Goal: Book appointment/travel/reservation

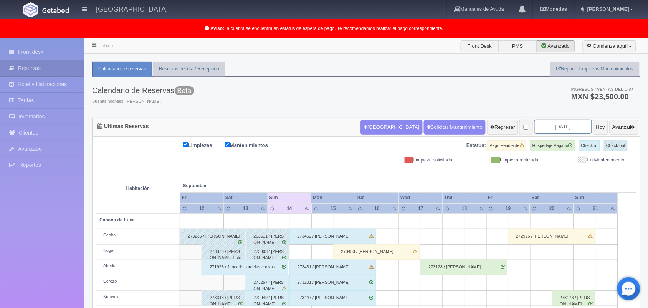
click at [553, 129] on input "[DATE]" at bounding box center [563, 126] width 58 height 14
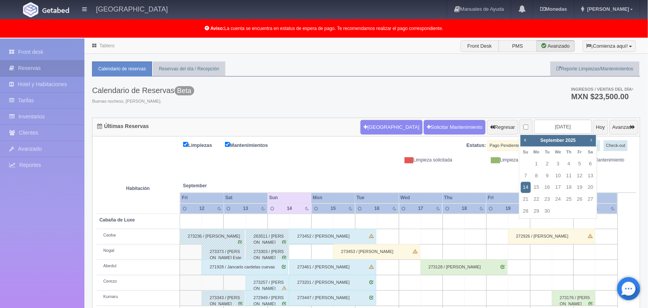
click at [590, 141] on span "Next" at bounding box center [591, 140] width 6 height 6
click at [591, 141] on span "Next" at bounding box center [591, 140] width 6 height 6
click at [579, 176] on link "12" at bounding box center [580, 175] width 10 height 11
type input "[DATE]"
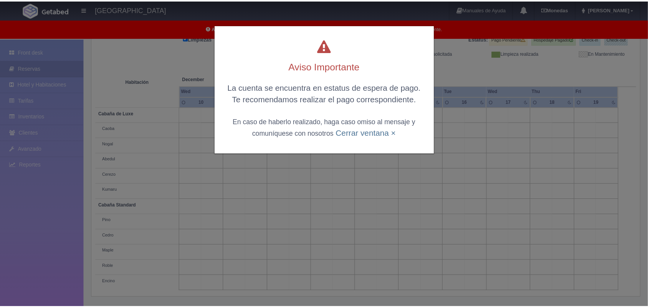
scroll to position [106, 0]
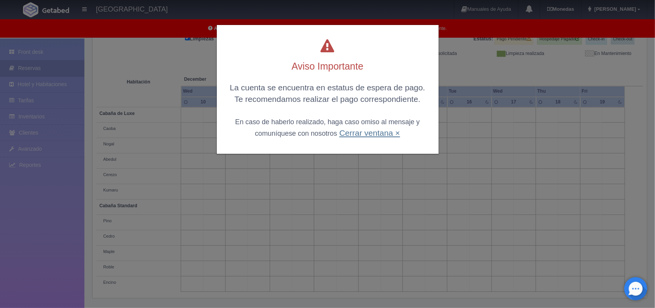
click at [375, 135] on link "Cerrar ventana ×" at bounding box center [369, 132] width 61 height 9
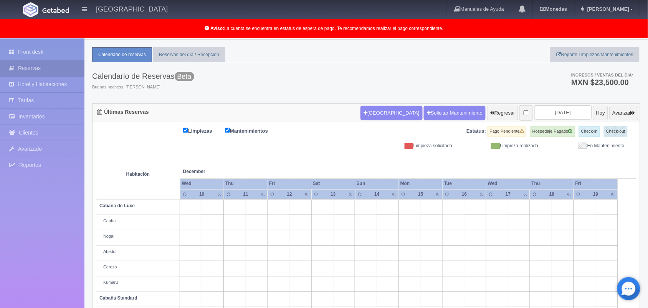
scroll to position [0, 0]
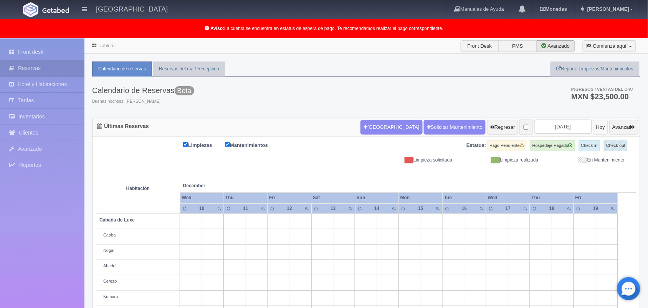
click at [593, 129] on button "Hoy" at bounding box center [600, 127] width 15 height 15
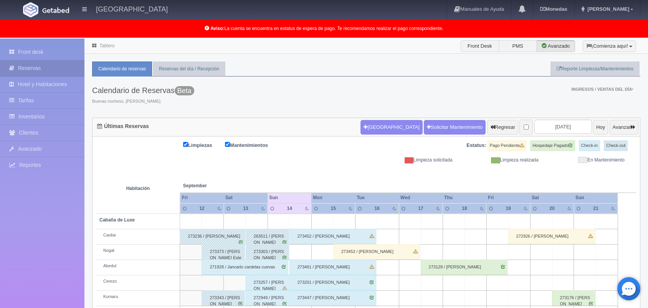
scroll to position [106, 0]
